Goal: Transaction & Acquisition: Purchase product/service

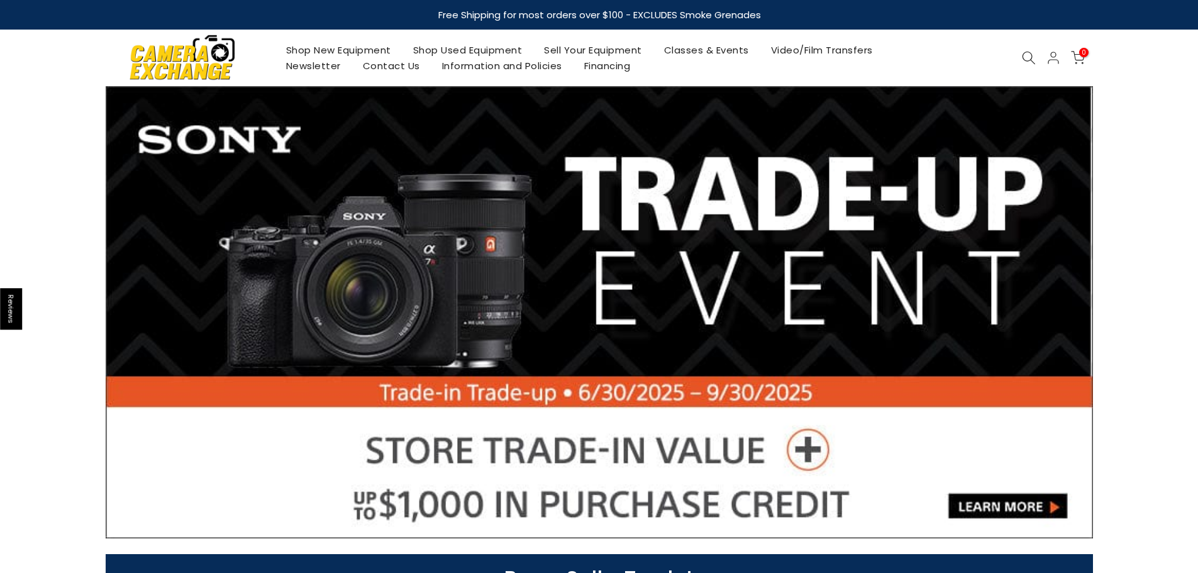
click at [1023, 57] on use at bounding box center [1028, 58] width 13 height 13
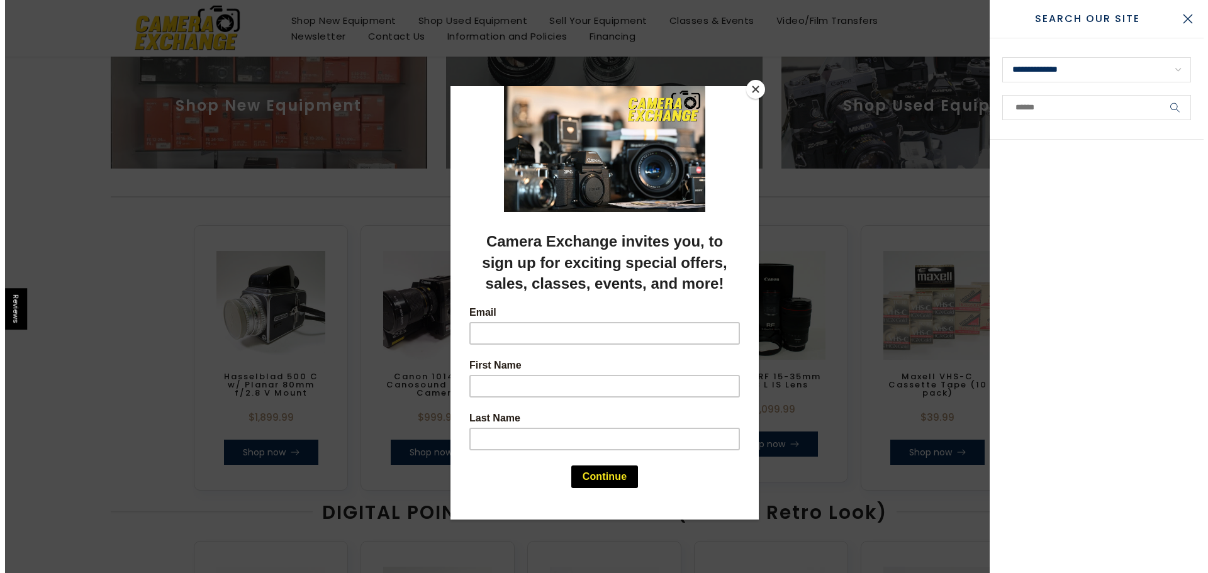
scroll to position [500, 0]
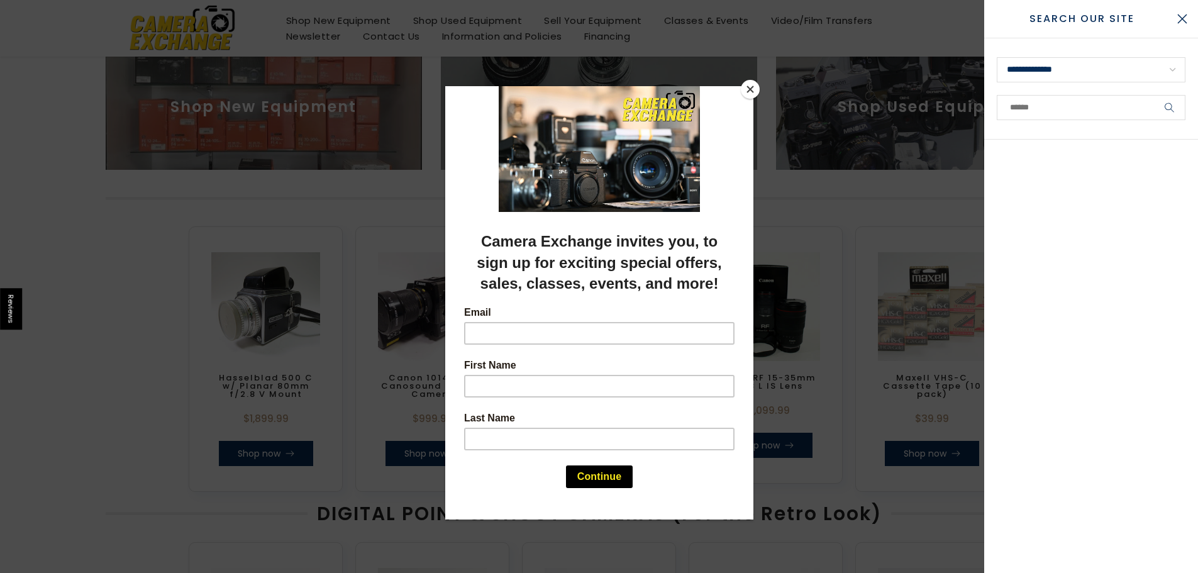
click at [750, 90] on button "Close" at bounding box center [750, 89] width 19 height 19
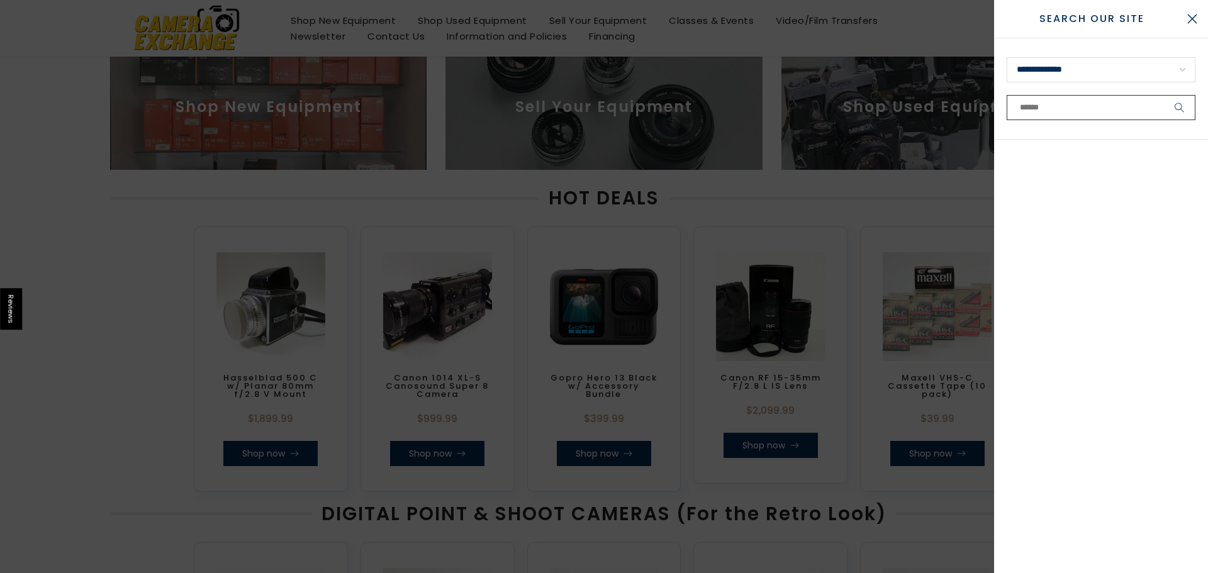
click at [1090, 106] on input "text" at bounding box center [1100, 107] width 189 height 25
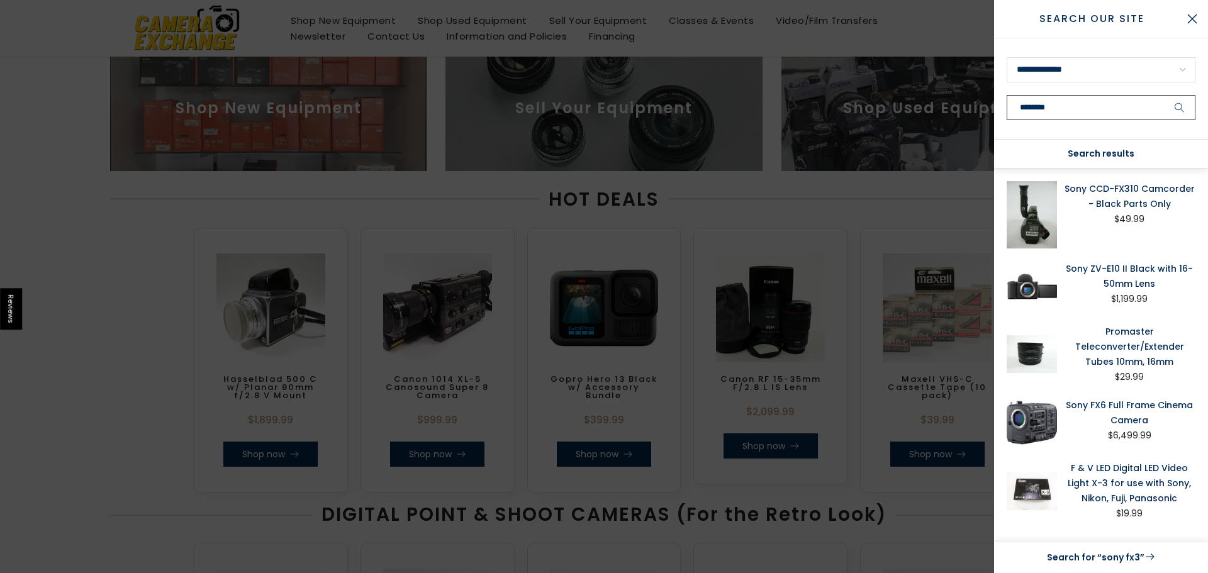
scroll to position [606, 0]
type input "********"
click at [1089, 564] on link "Search for “sony fx3”" at bounding box center [1100, 557] width 189 height 16
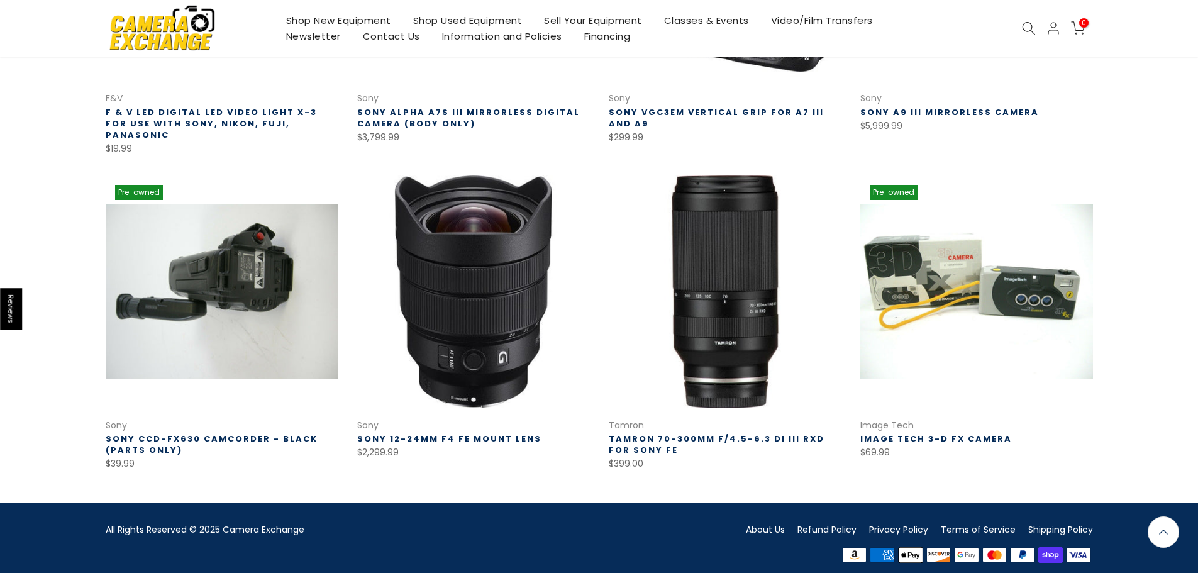
scroll to position [730, 0]
